Goal: Task Accomplishment & Management: Manage account settings

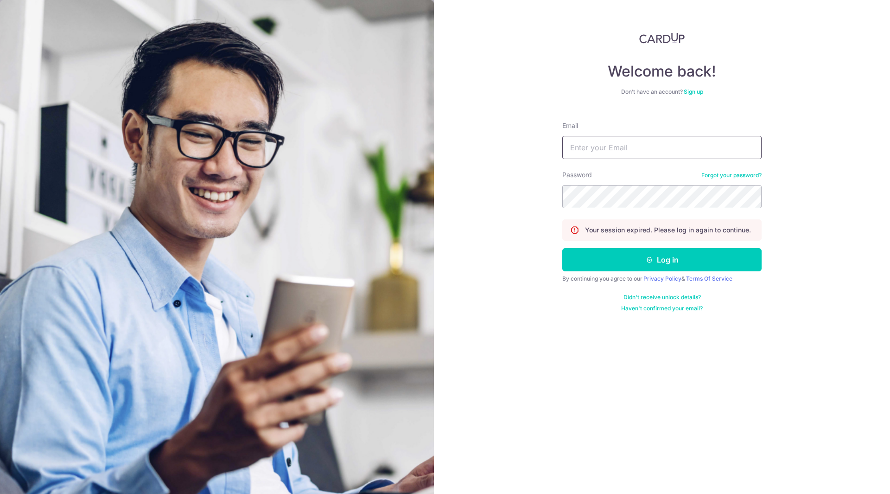
click at [596, 148] on input "Email" at bounding box center [661, 147] width 199 height 23
type input "[EMAIL_ADDRESS][DOMAIN_NAME]"
click at [562, 248] on button "Log in" at bounding box center [661, 259] width 199 height 23
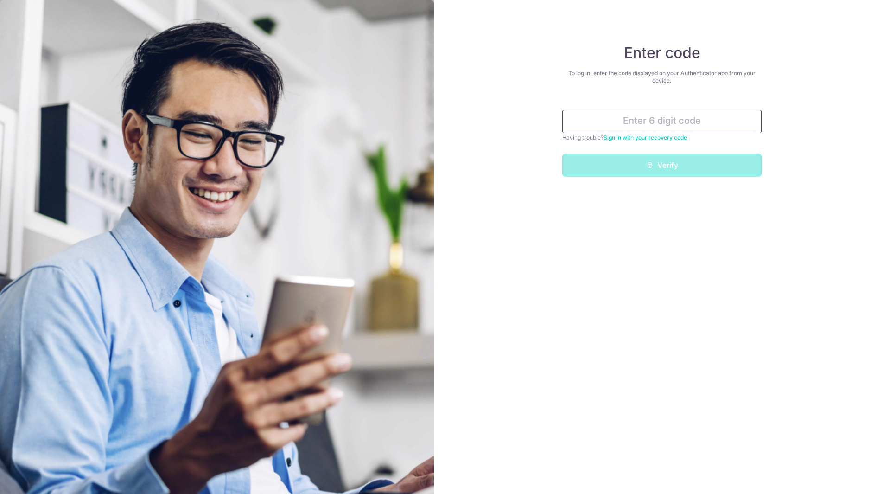
click at [648, 118] on input "text" at bounding box center [661, 121] width 199 height 23
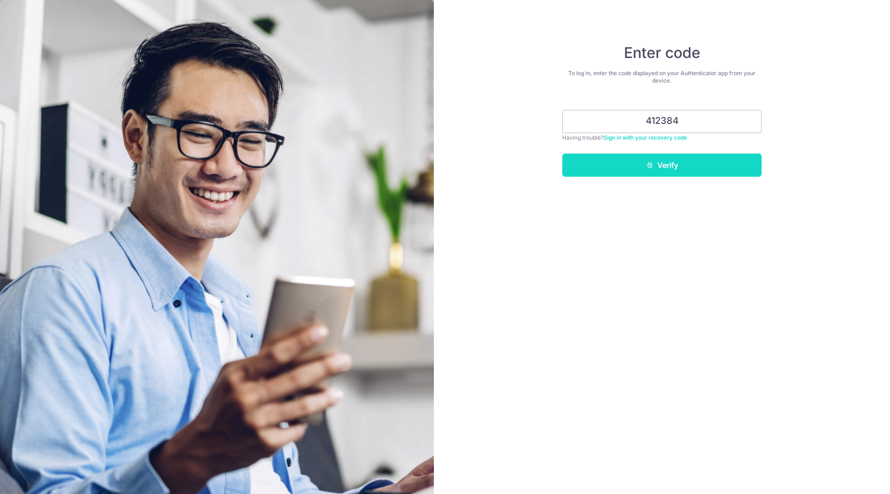
type input "412384"
click at [634, 165] on button "Verify" at bounding box center [661, 164] width 199 height 23
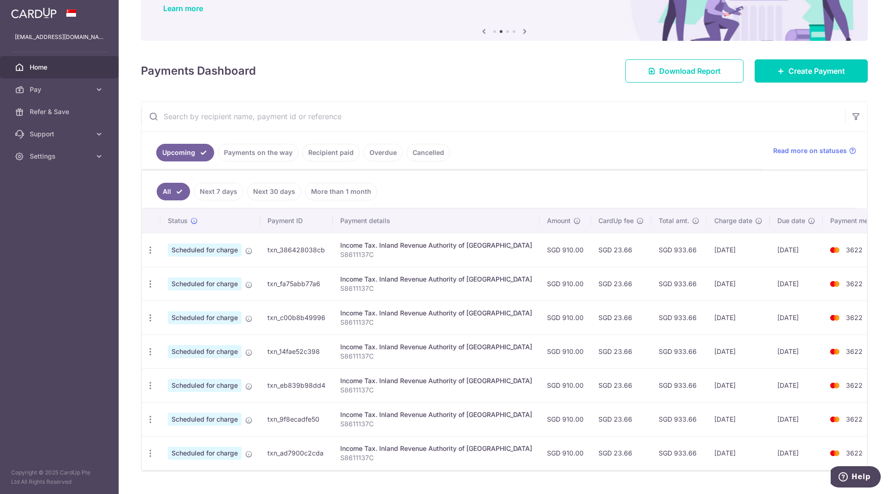
scroll to position [99, 0]
